Goal: Find specific page/section: Find specific page/section

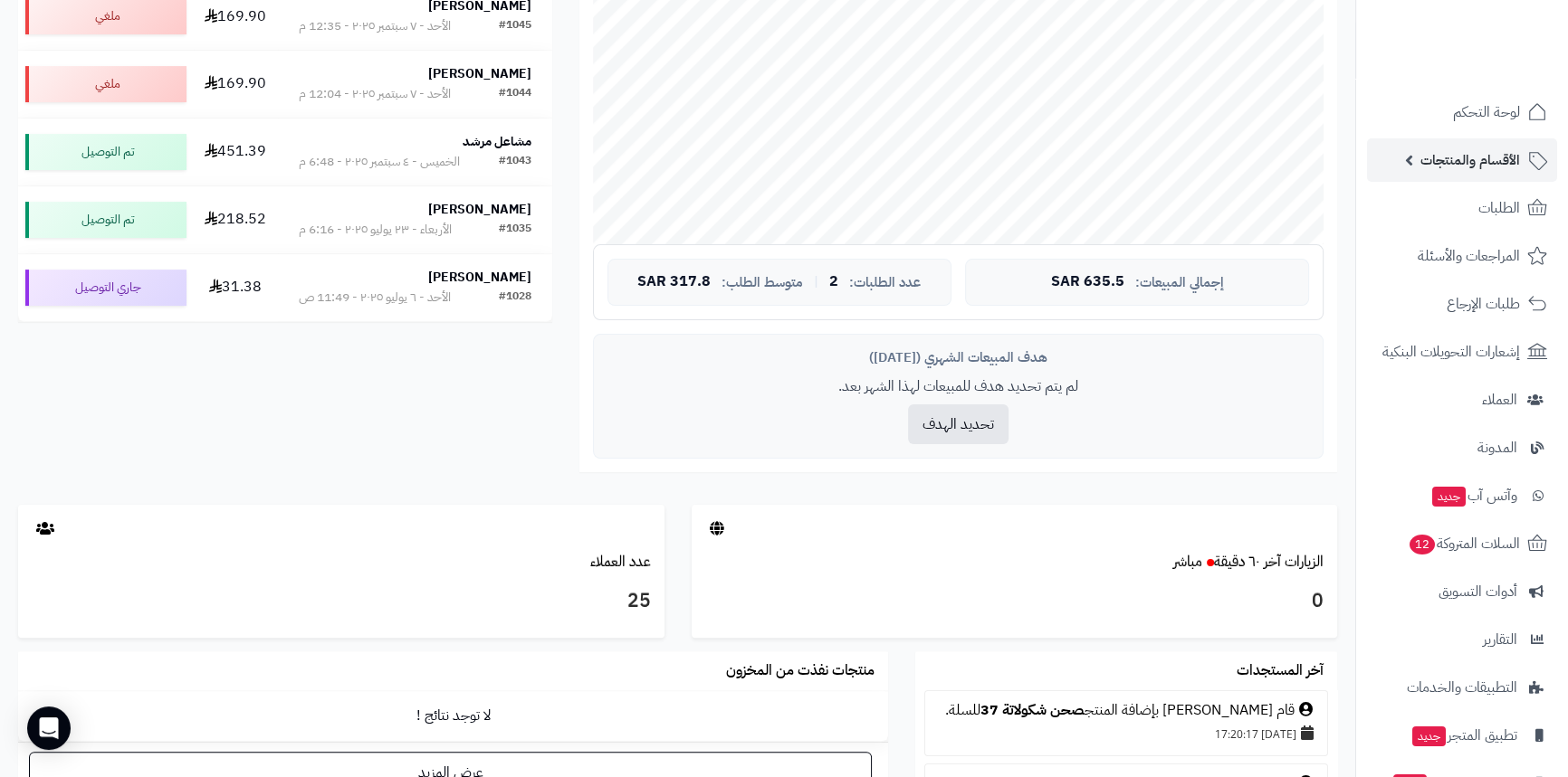
scroll to position [493, 0]
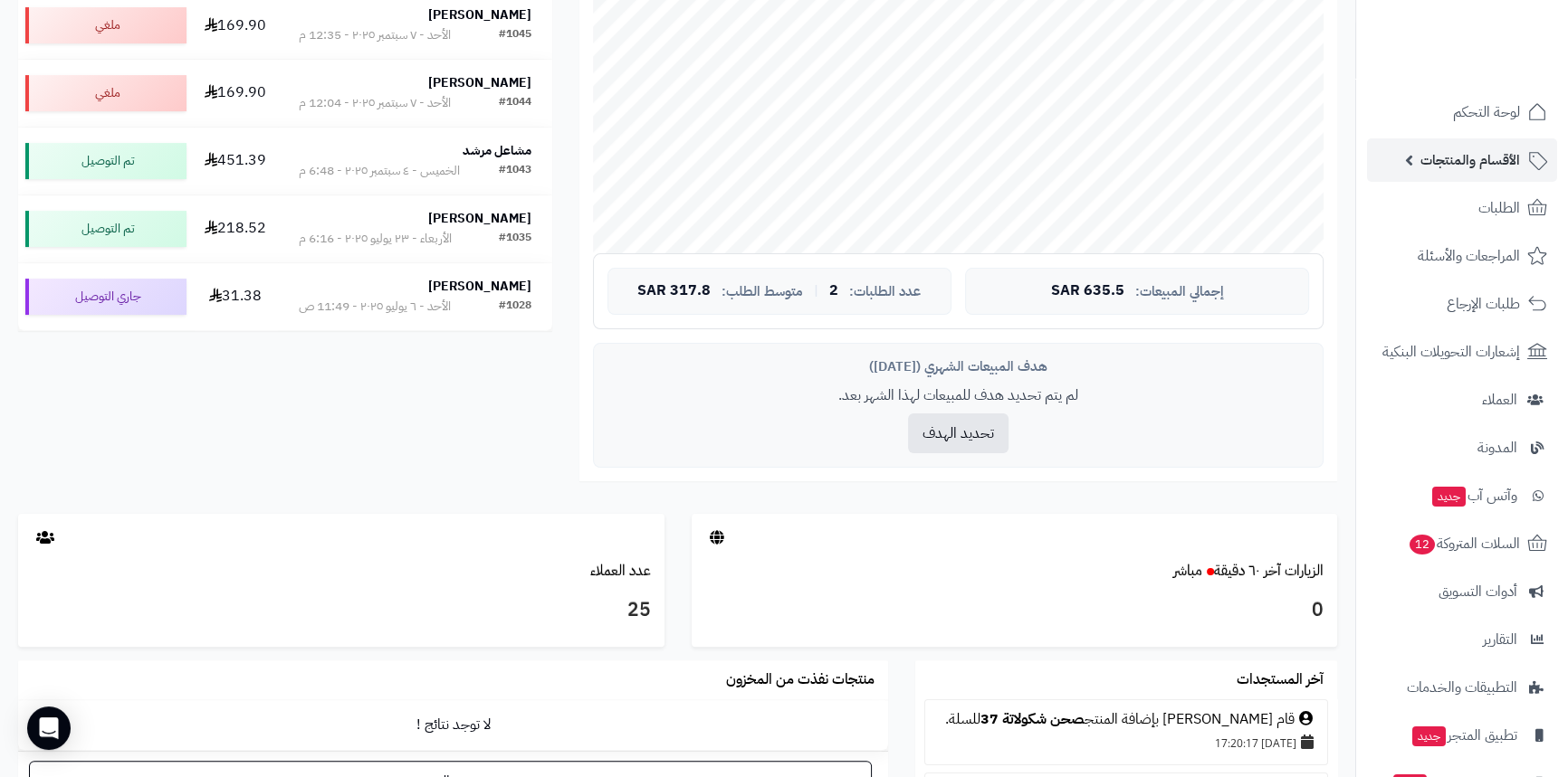
click at [1497, 151] on span "الأقسام والمنتجات" at bounding box center [1469, 161] width 100 height 26
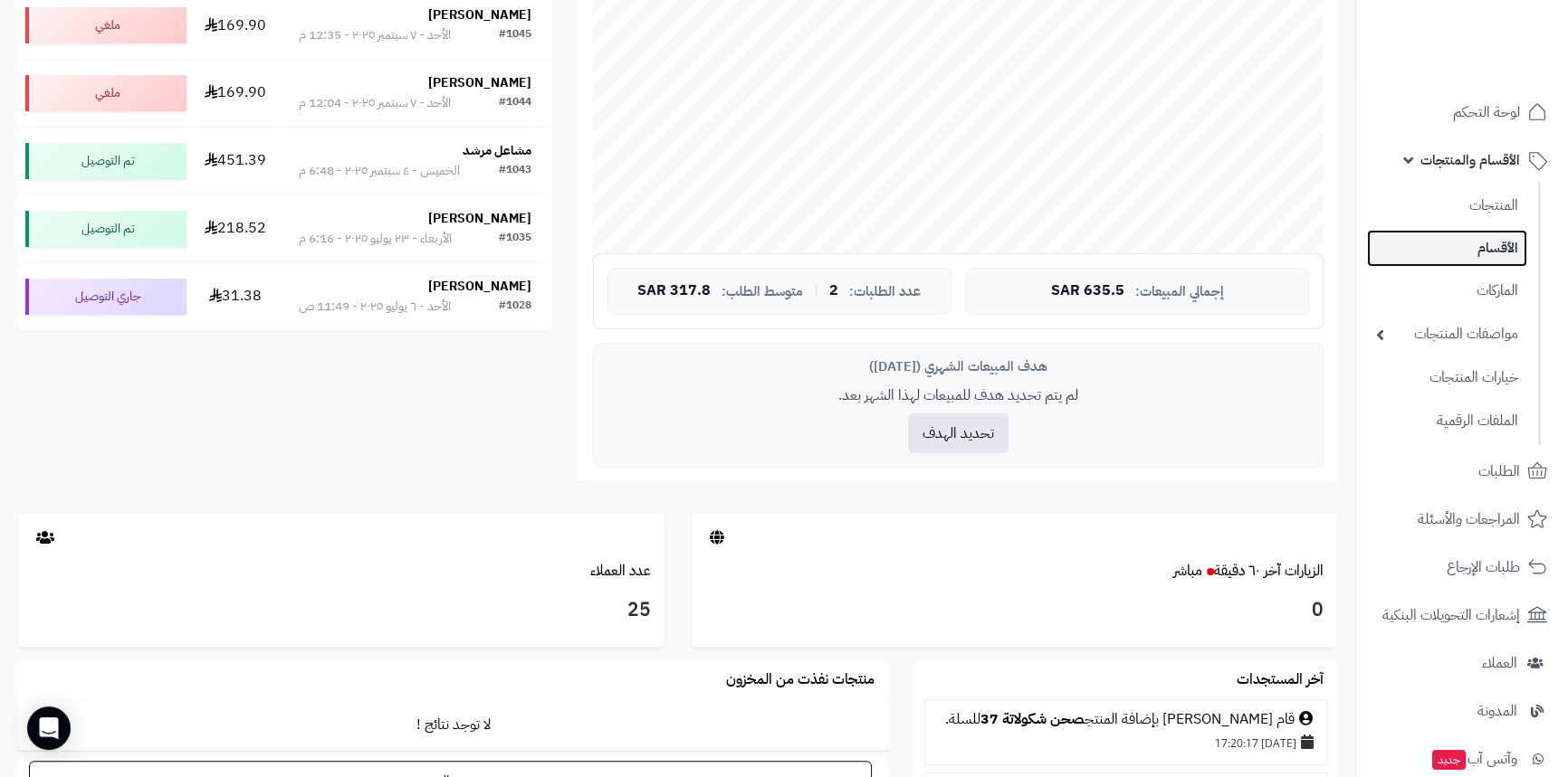
click at [1458, 245] on link "الأقسام" at bounding box center [1447, 248] width 160 height 37
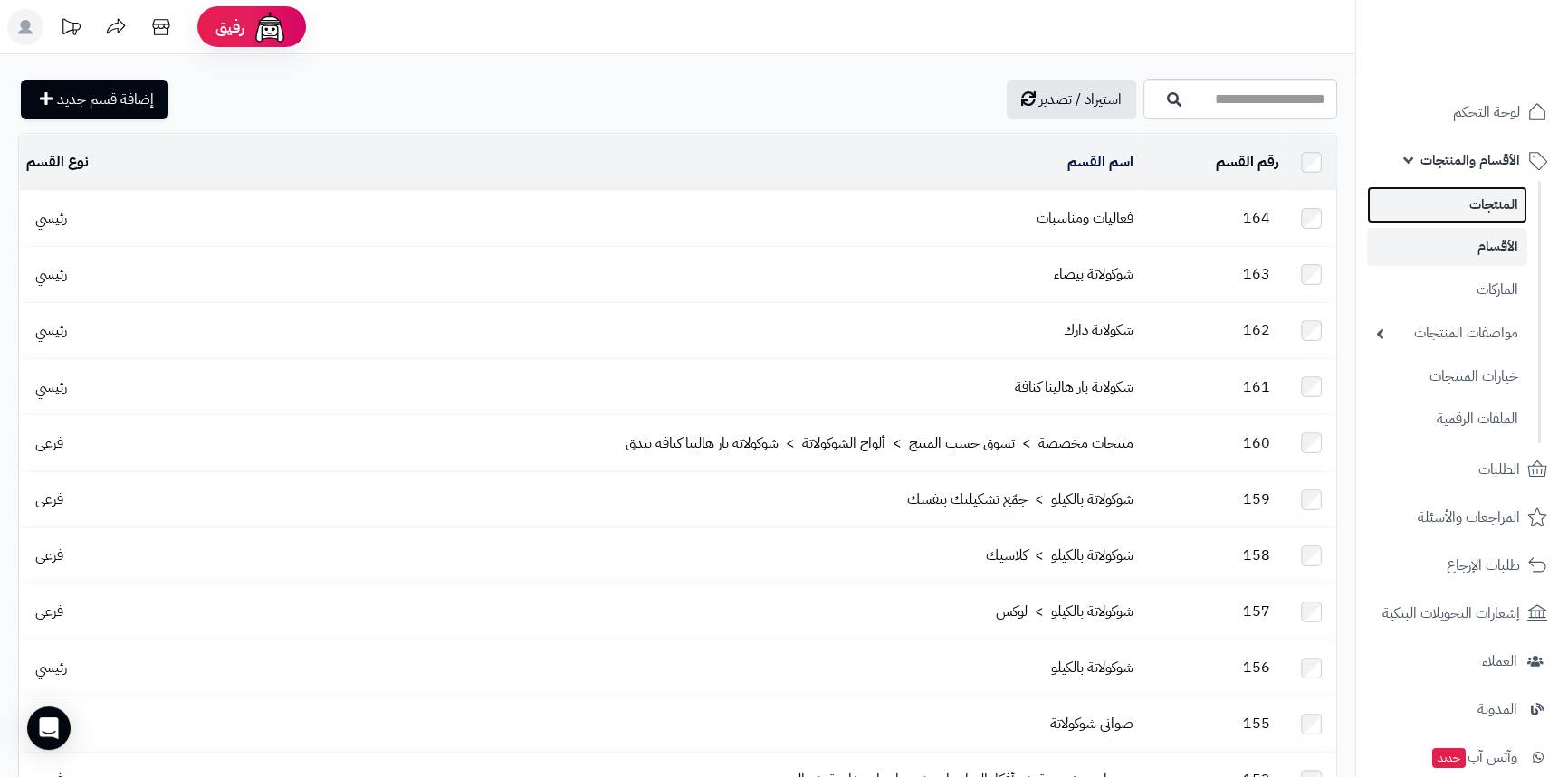
click at [1422, 214] on link "المنتجات" at bounding box center [1447, 205] width 160 height 37
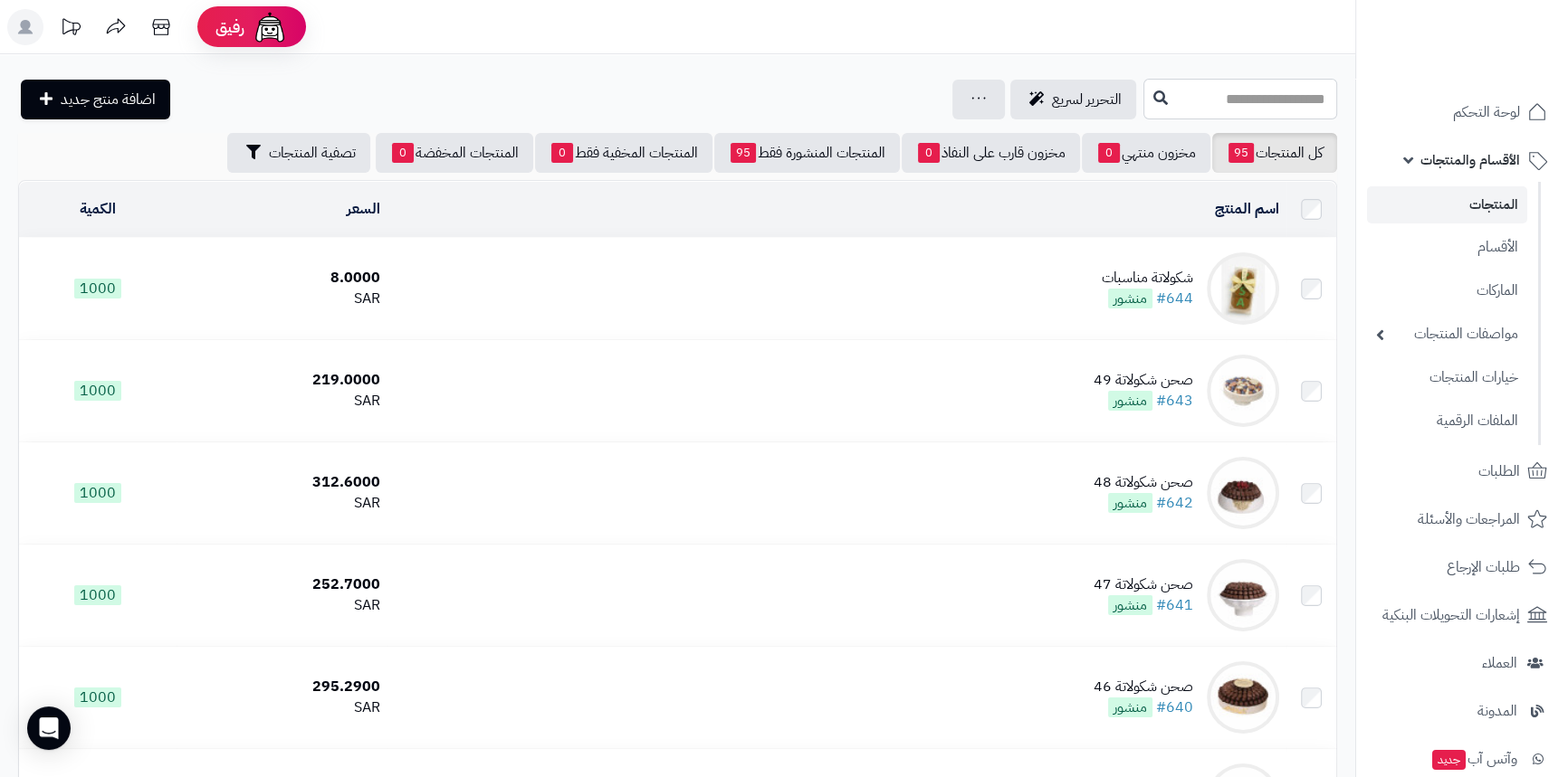
click at [1180, 97] on input "text" at bounding box center [1240, 99] width 194 height 41
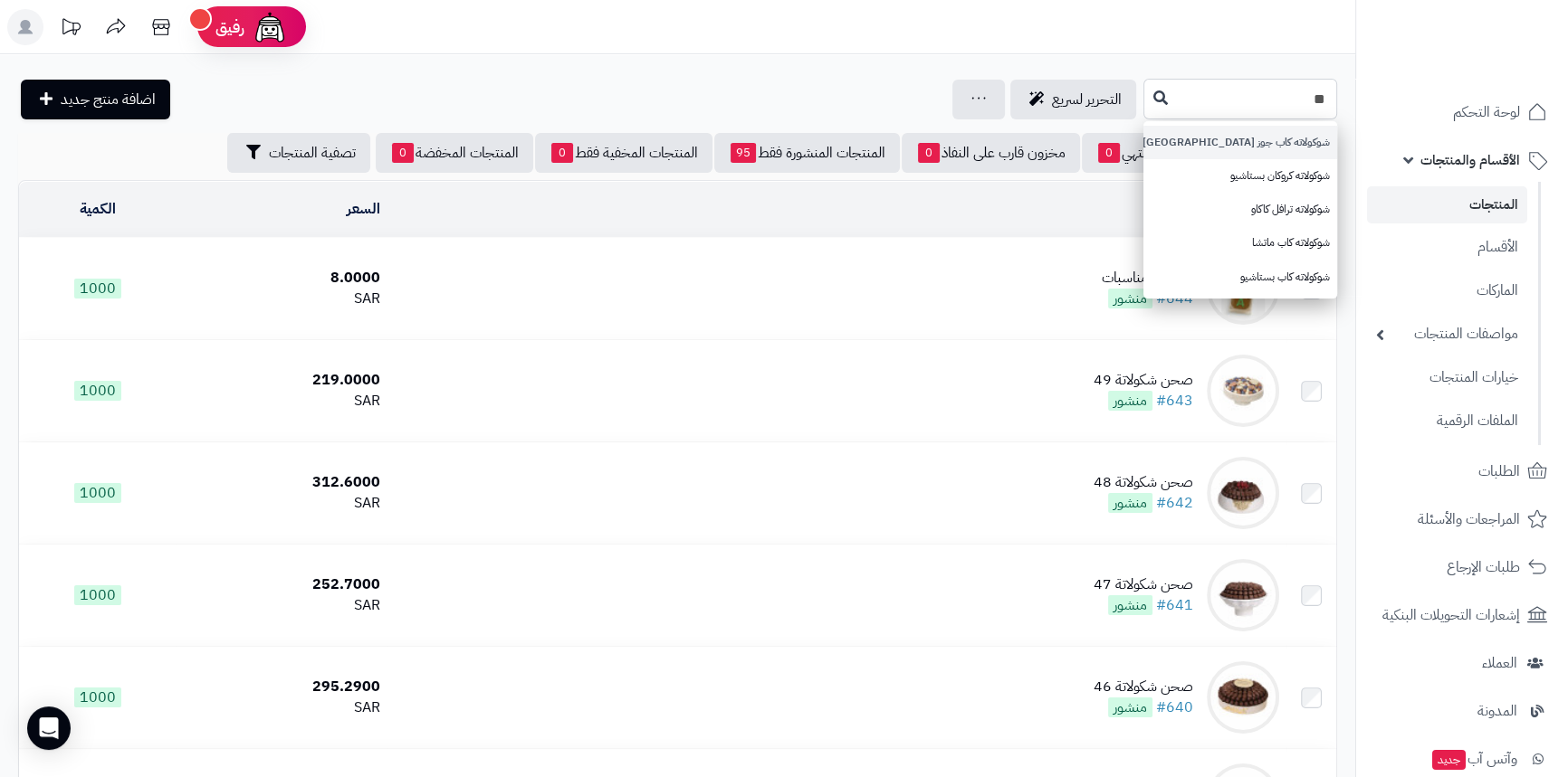
type input "**"
click at [1237, 151] on link "شوكولاته كاب جوز هند" at bounding box center [1240, 142] width 194 height 34
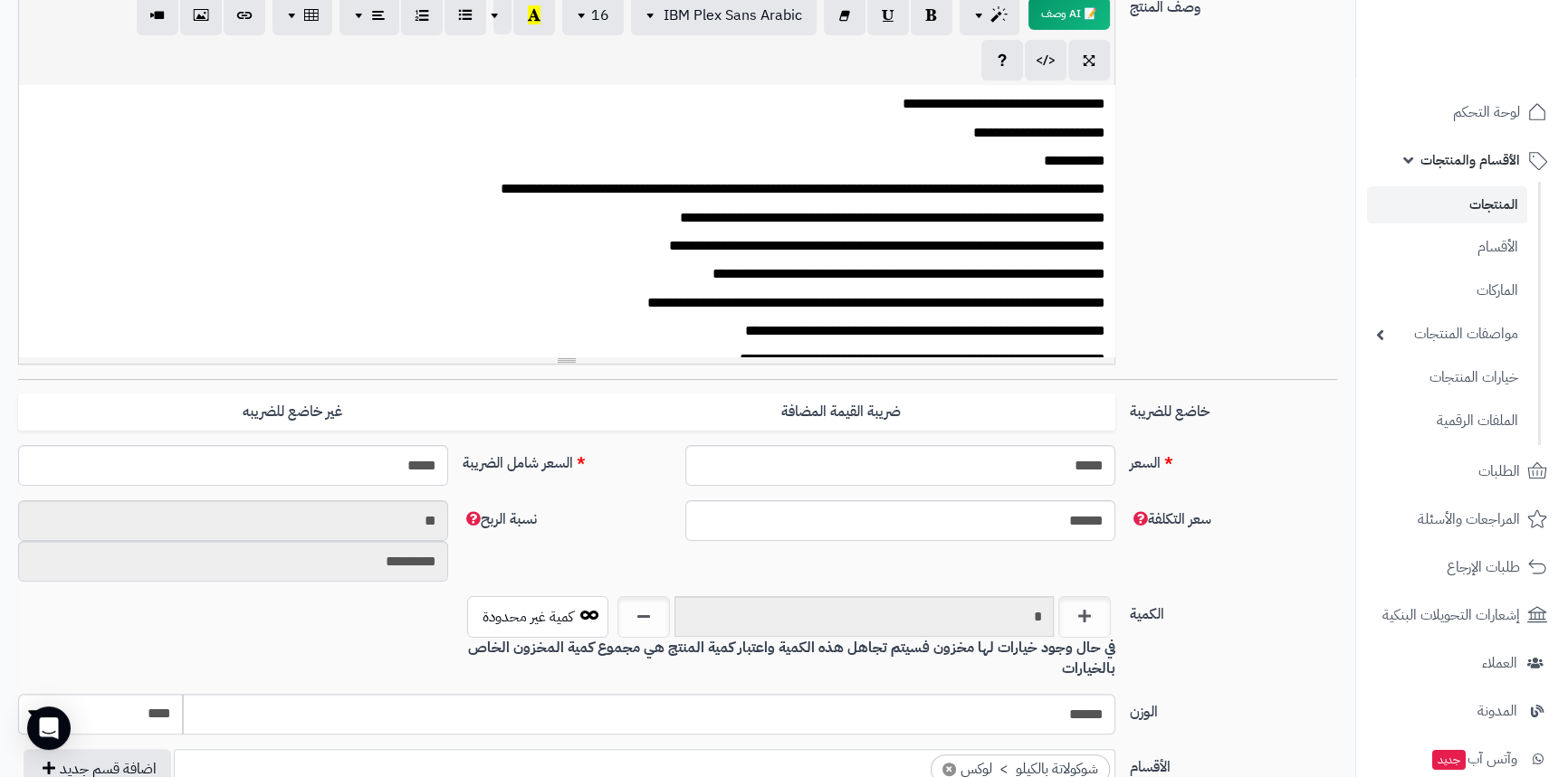
scroll to position [373, 0]
